Goal: Navigation & Orientation: Find specific page/section

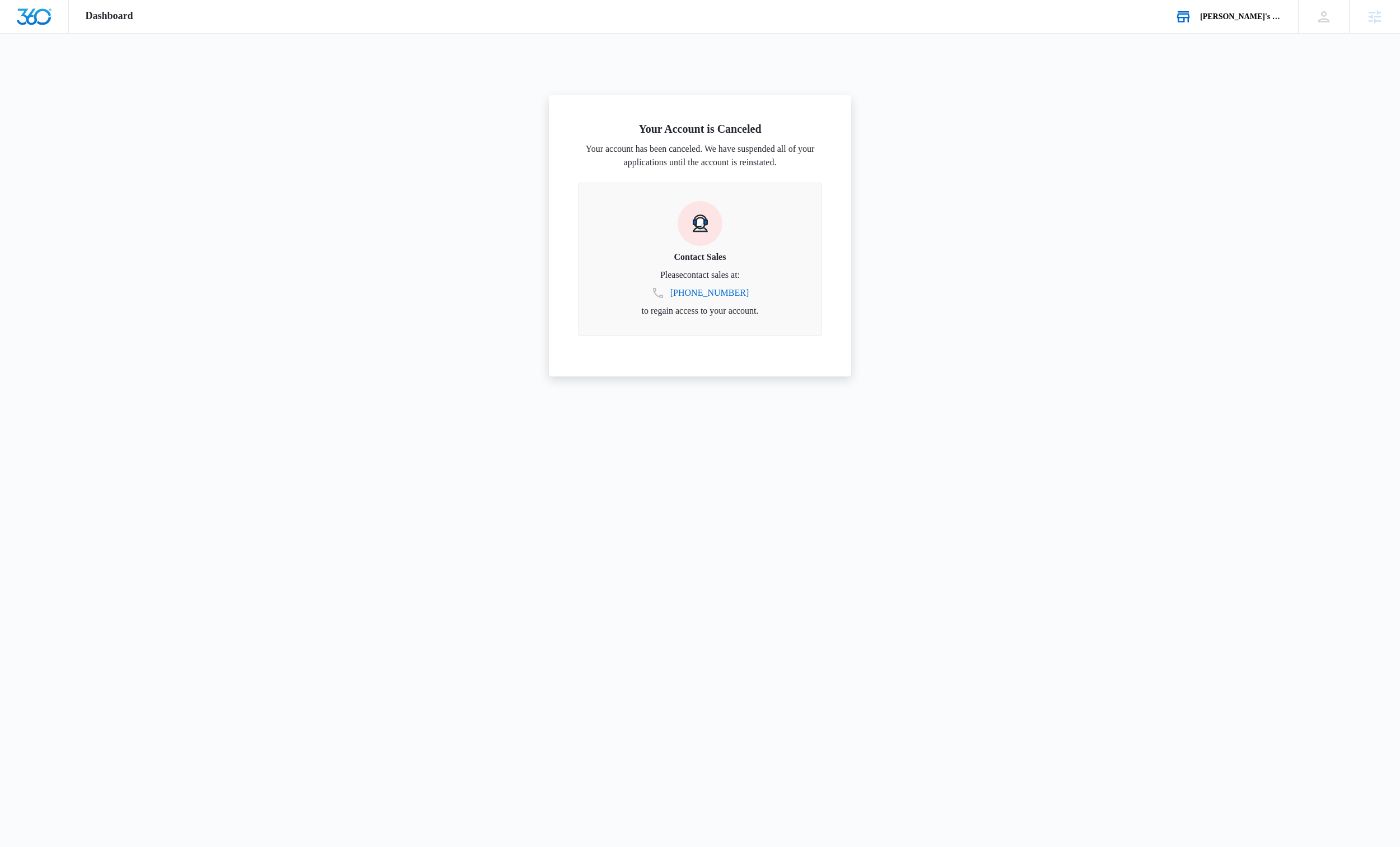
click at [1244, 26] on div "Andrea's Bookstore Your Accounts View All" at bounding box center [1228, 16] width 140 height 33
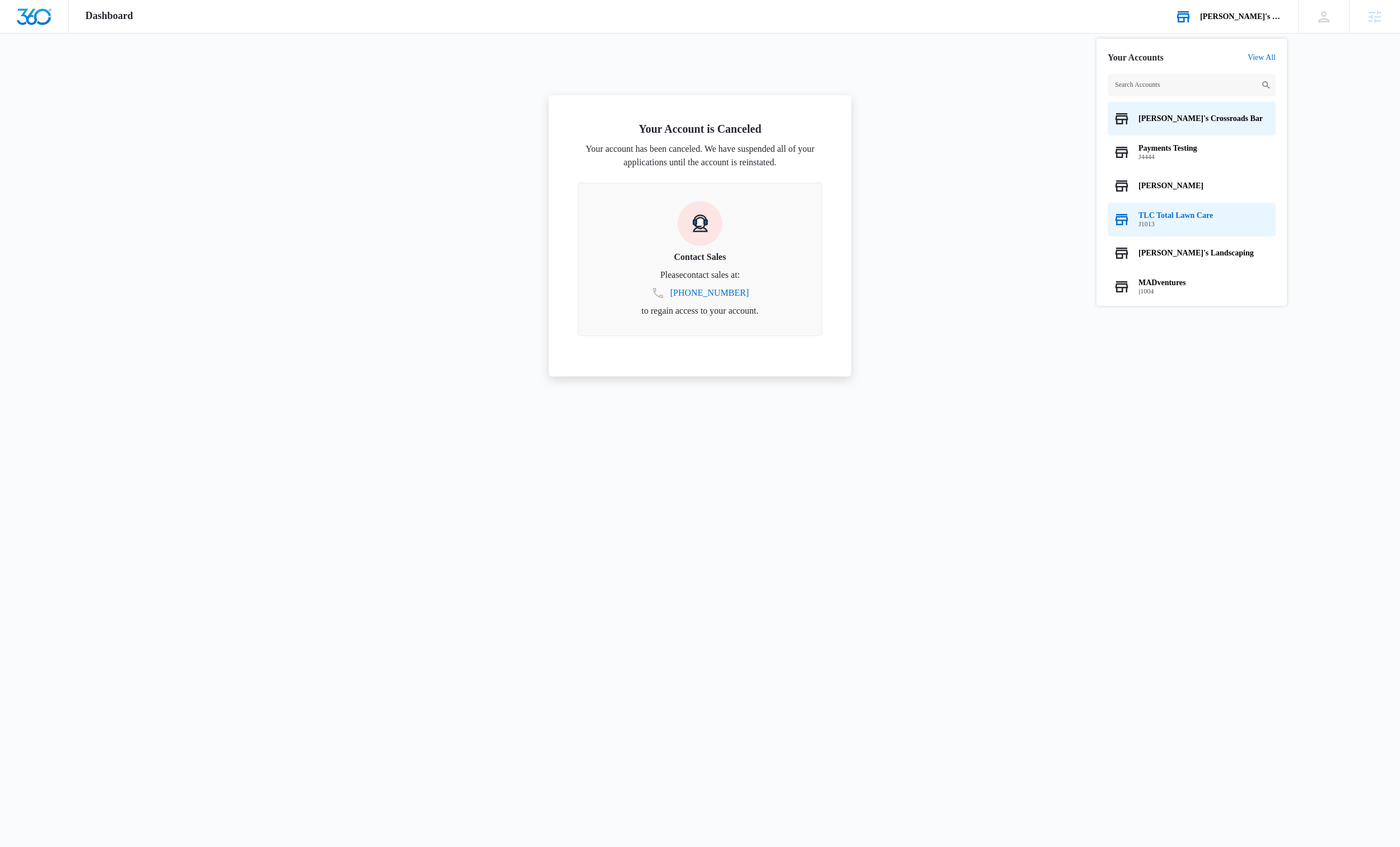
click at [1201, 215] on span "TLC Total Lawn Care" at bounding box center [1176, 215] width 75 height 9
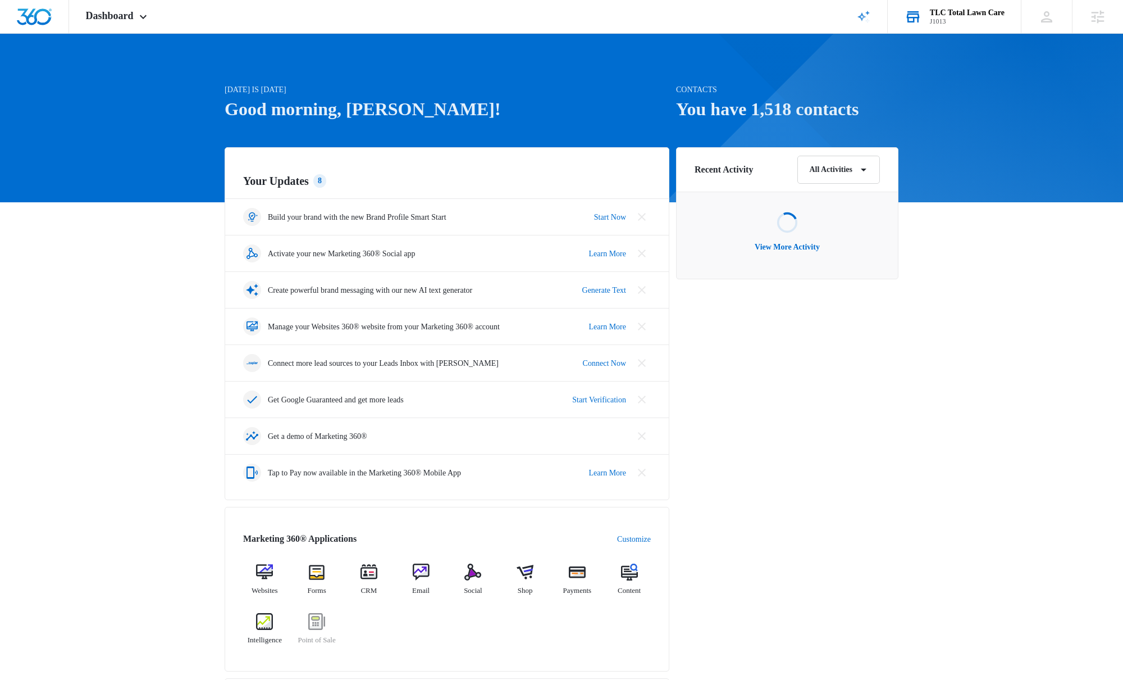
click at [184, 79] on div "Today is Thursday, October 9th Good morning, Lizzie! Contacts You have 1,518 co…" at bounding box center [561, 538] width 1123 height 981
click at [126, 20] on span "Dashboard" at bounding box center [110, 16] width 48 height 12
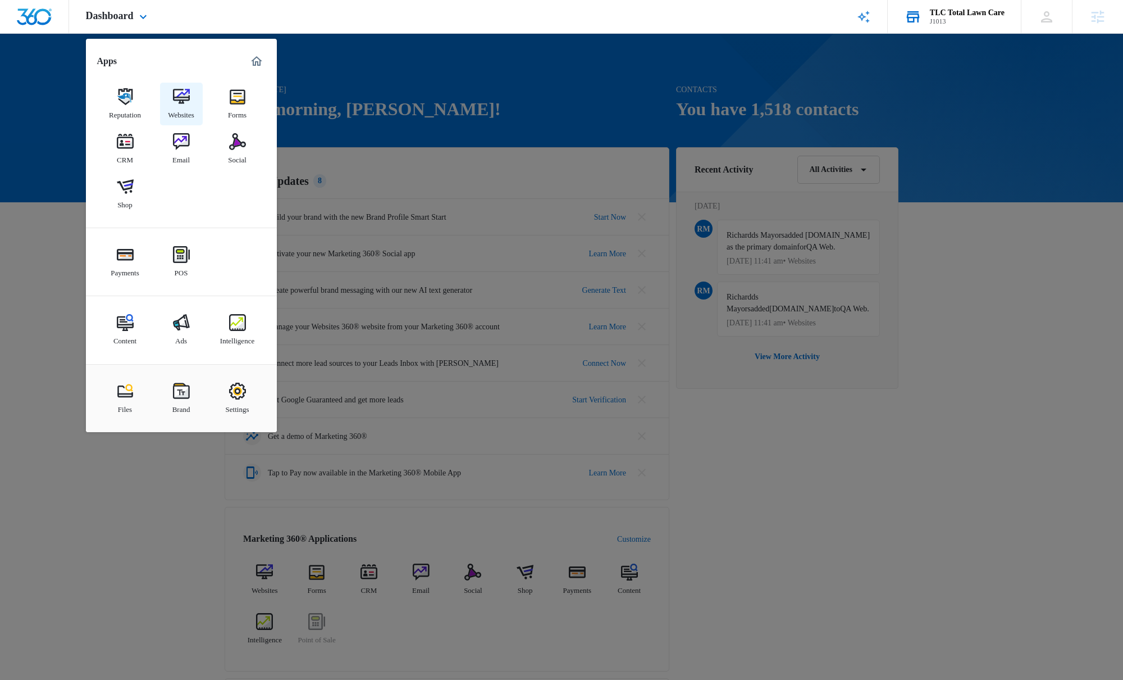
click at [180, 107] on div "Websites" at bounding box center [181, 112] width 26 height 15
